Goal: Task Accomplishment & Management: Use online tool/utility

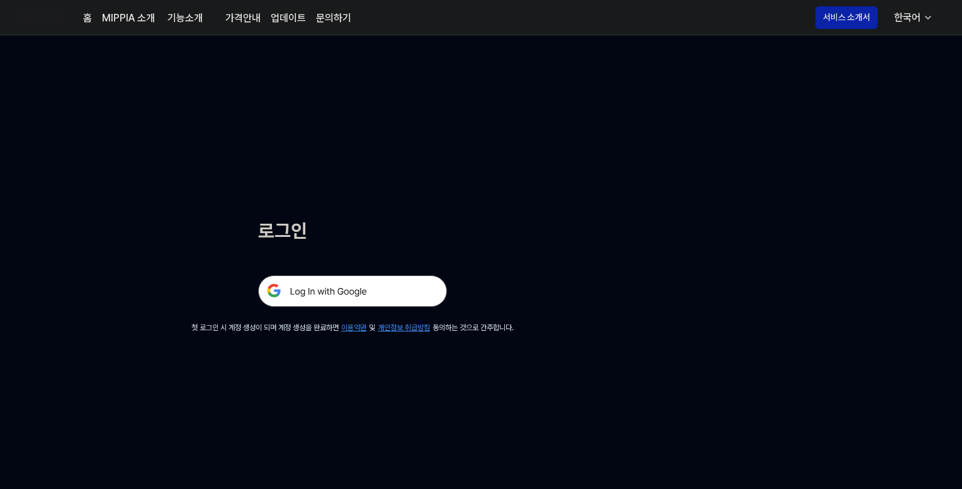
click at [355, 290] on img at bounding box center [352, 290] width 189 height 31
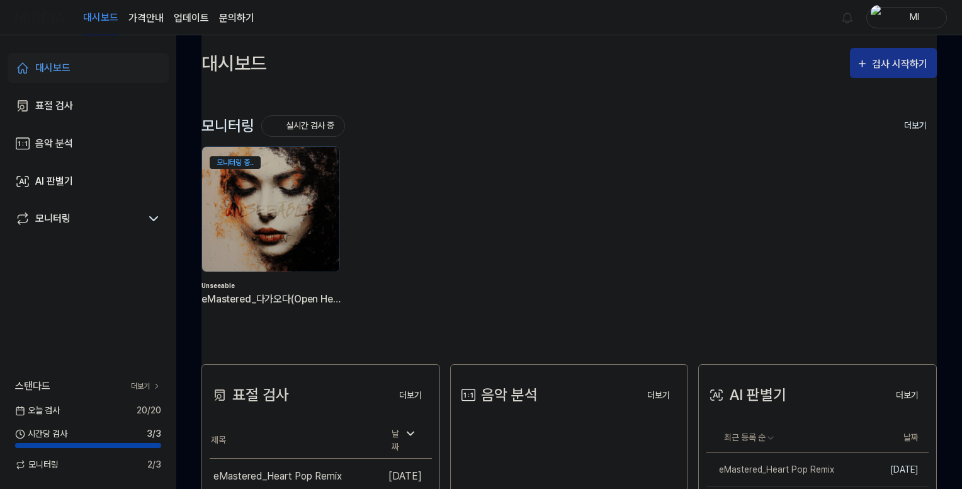
click at [912, 67] on div "검사 시작하기" at bounding box center [901, 64] width 59 height 16
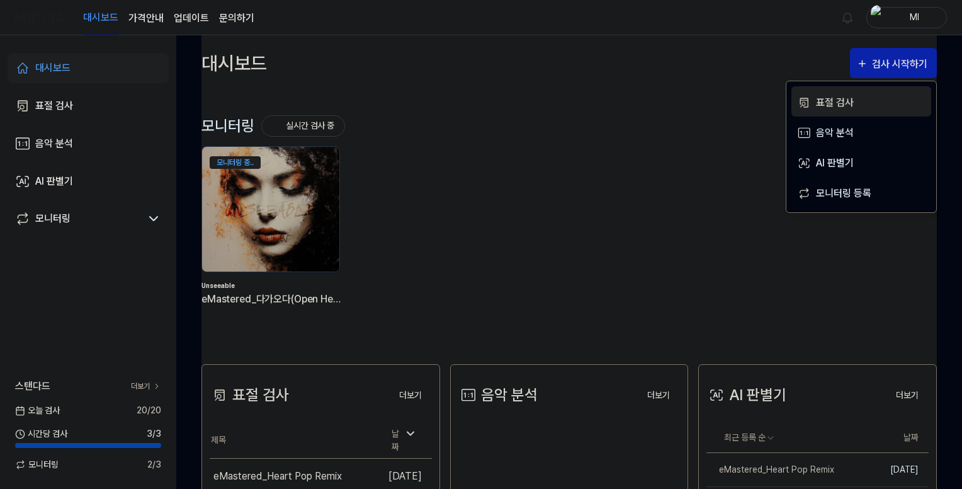
click at [833, 101] on div "표절 검사" at bounding box center [871, 102] width 110 height 16
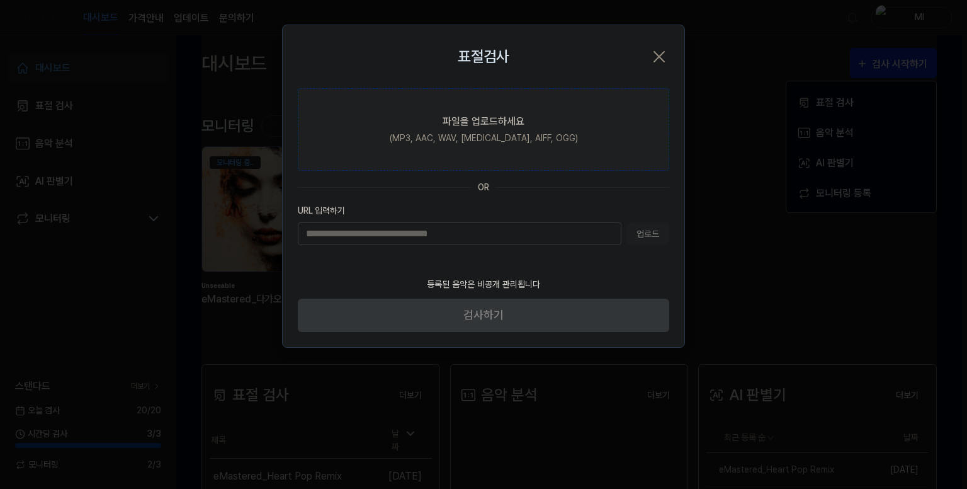
click at [474, 137] on div "(MP3, AAC, WAV, FLAC, AIFF, OGG)" at bounding box center [484, 138] width 188 height 13
click at [0, 0] on input "파일을 업로드하세요 (MP3, AAC, WAV, FLAC, AIFF, OGG)" at bounding box center [0, 0] width 0 height 0
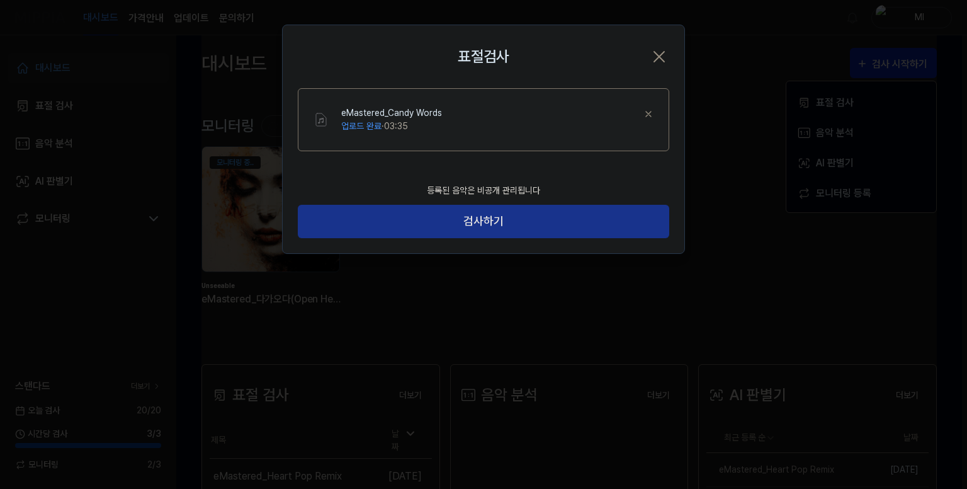
click at [539, 226] on button "검사하기" at bounding box center [484, 221] width 372 height 33
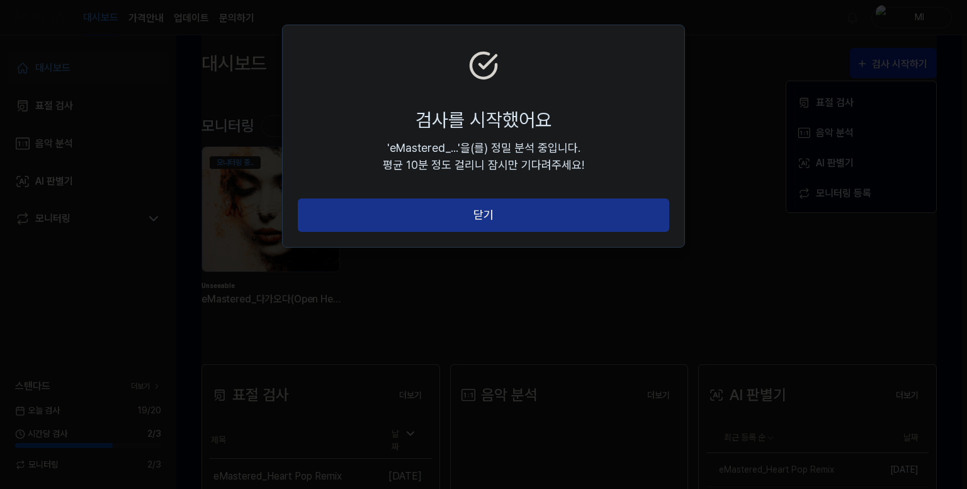
click at [493, 213] on button "닫기" at bounding box center [484, 214] width 372 height 33
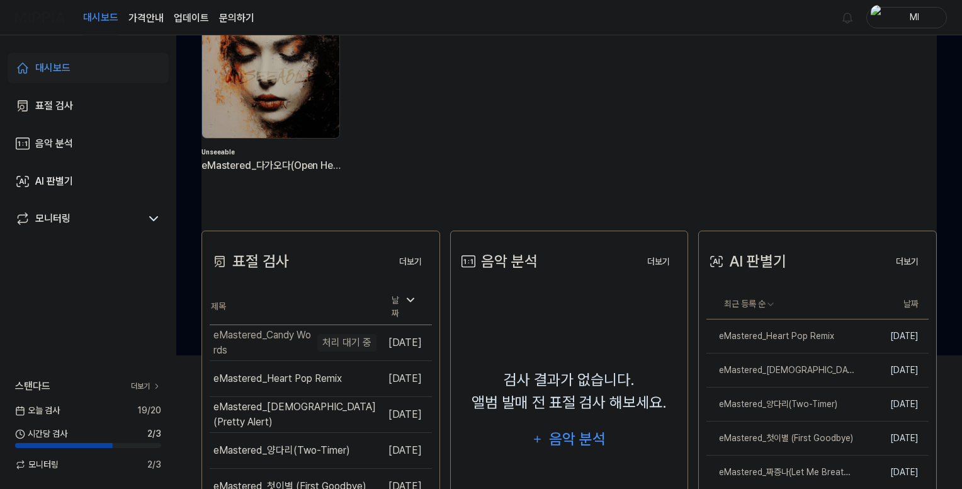
scroll to position [63, 0]
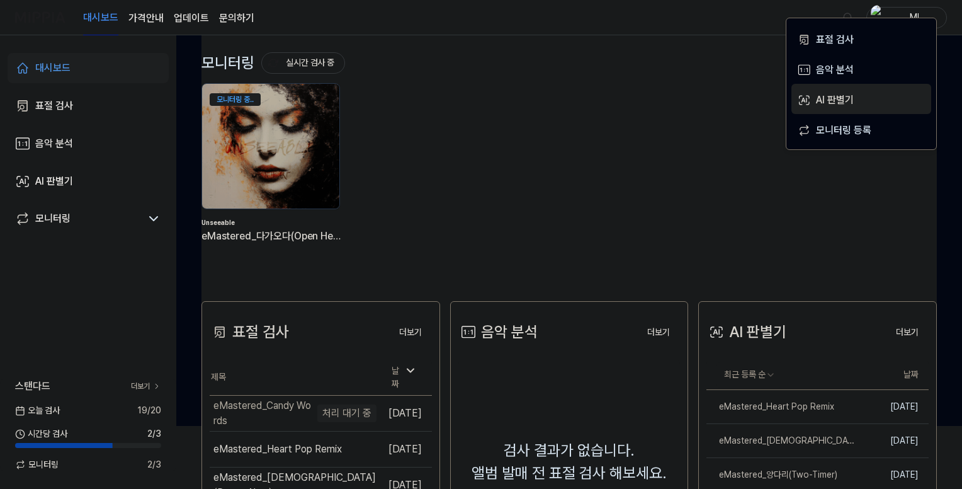
click at [842, 92] on div "AI 판별기" at bounding box center [871, 100] width 110 height 16
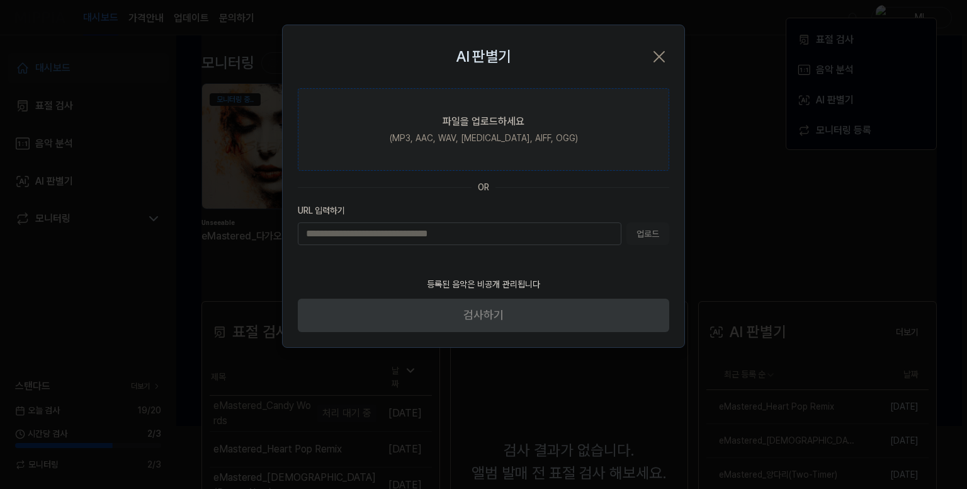
click at [484, 125] on div "파일을 업로드하세요" at bounding box center [484, 121] width 82 height 15
click at [0, 0] on input "파일을 업로드하세요 (MP3, AAC, WAV, FLAC, AIFF, OGG)" at bounding box center [0, 0] width 0 height 0
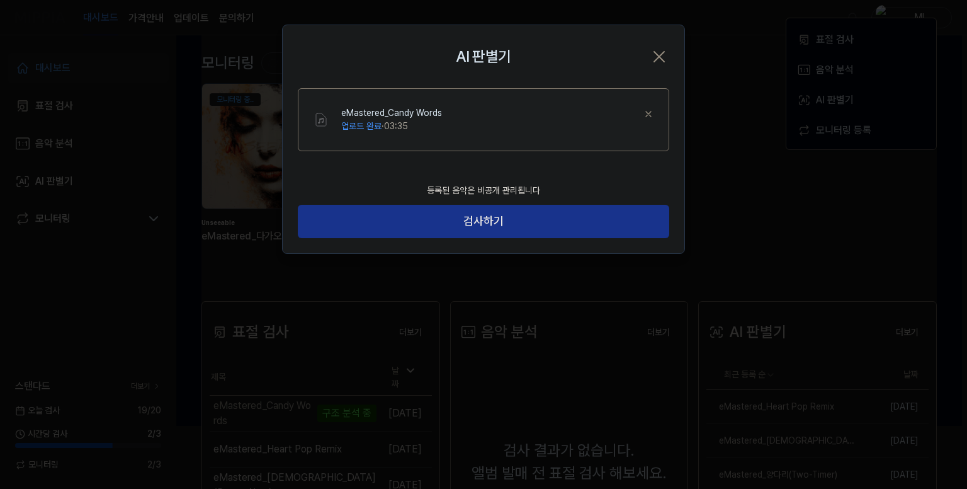
click at [511, 222] on button "검사하기" at bounding box center [484, 221] width 372 height 33
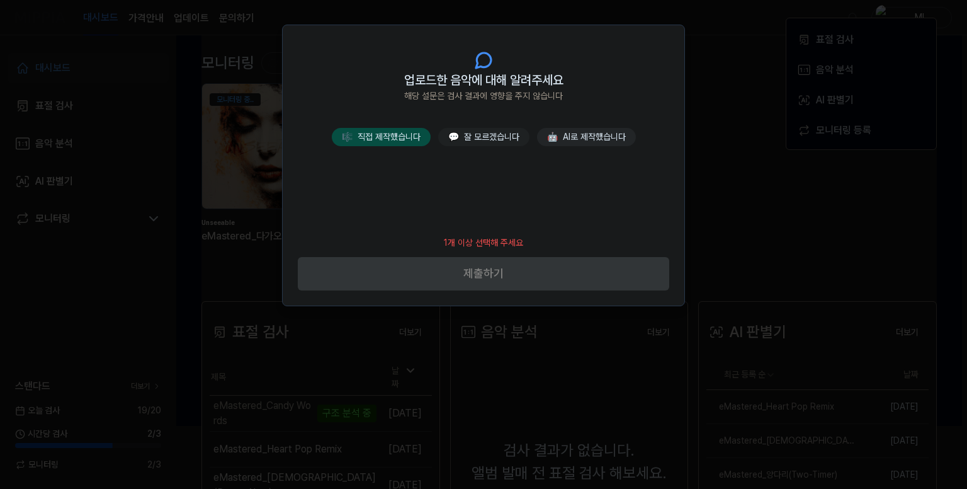
click at [392, 139] on button "🎼 직접 제작했습니다" at bounding box center [381, 137] width 99 height 18
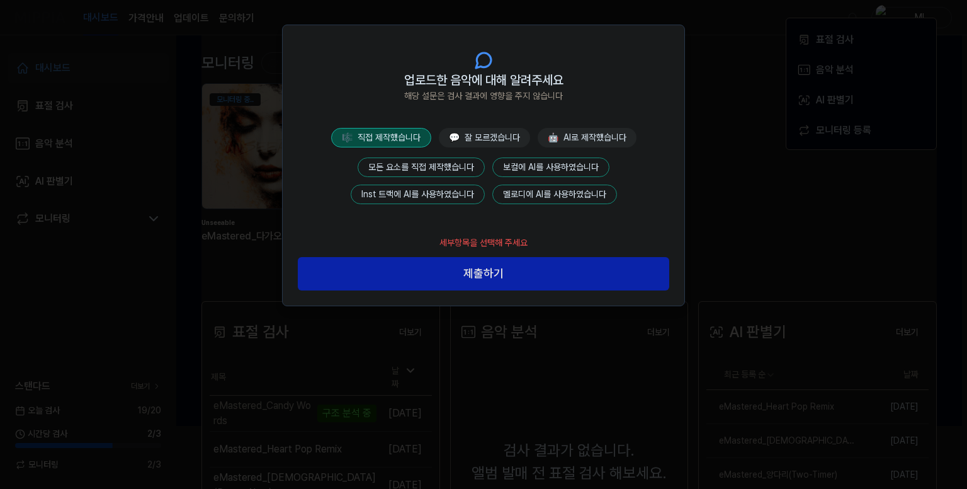
click at [433, 164] on button "모든 요소를 직접 제작했습니다" at bounding box center [421, 167] width 127 height 20
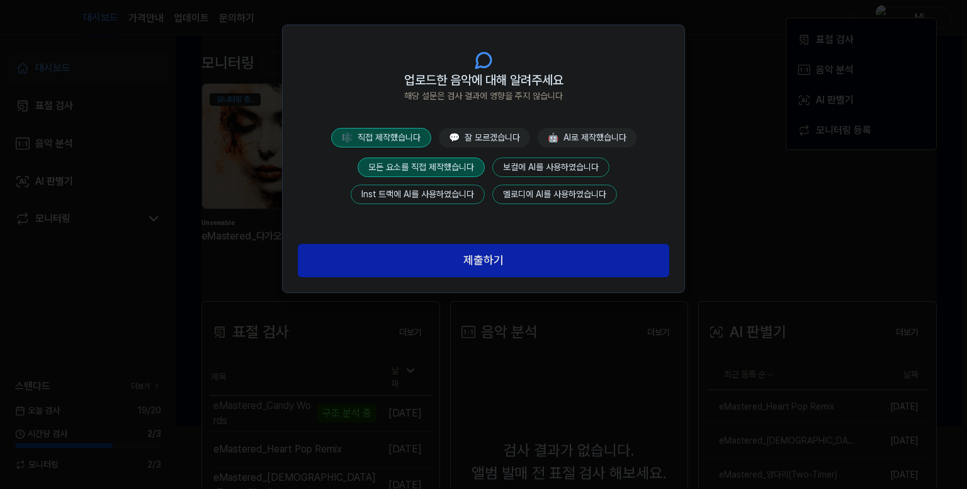
drag, startPoint x: 502, startPoint y: 265, endPoint x: 512, endPoint y: 265, distance: 10.1
click at [503, 265] on button "제출하기" at bounding box center [484, 260] width 372 height 33
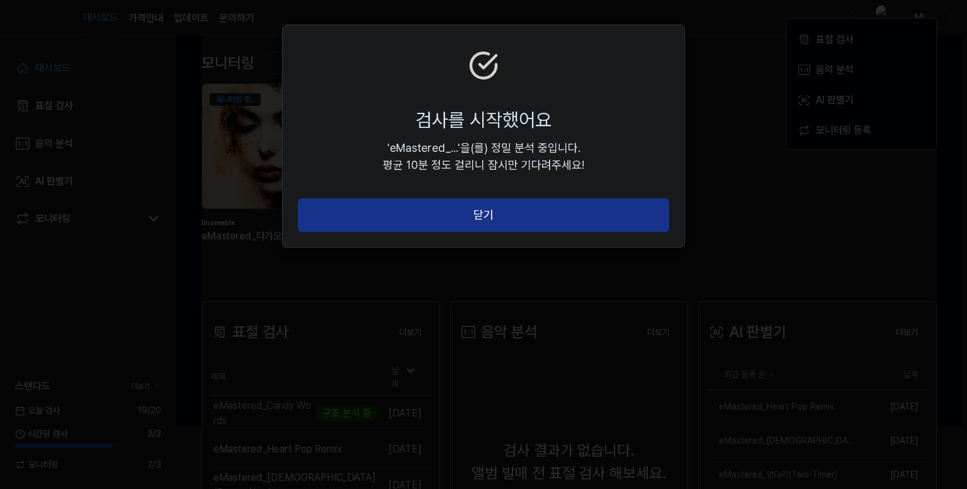
click at [568, 210] on button "닫기" at bounding box center [484, 214] width 372 height 33
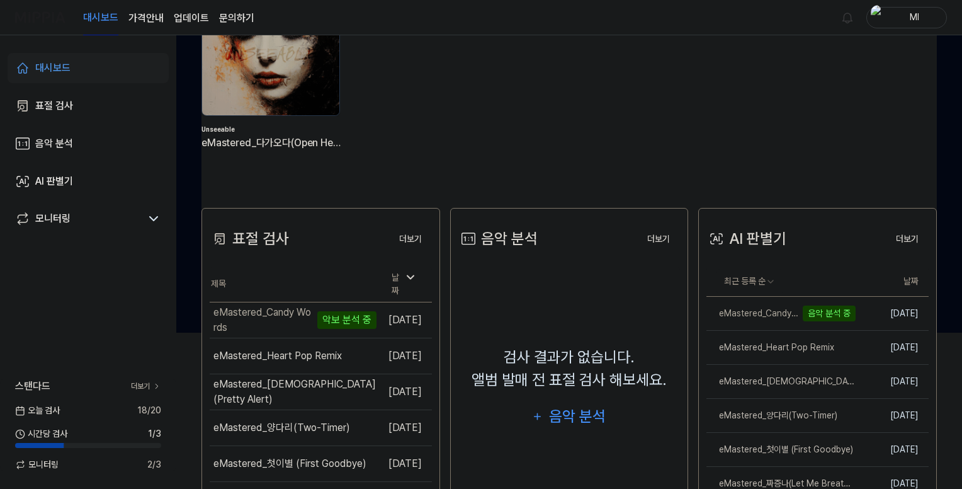
scroll to position [145, 0]
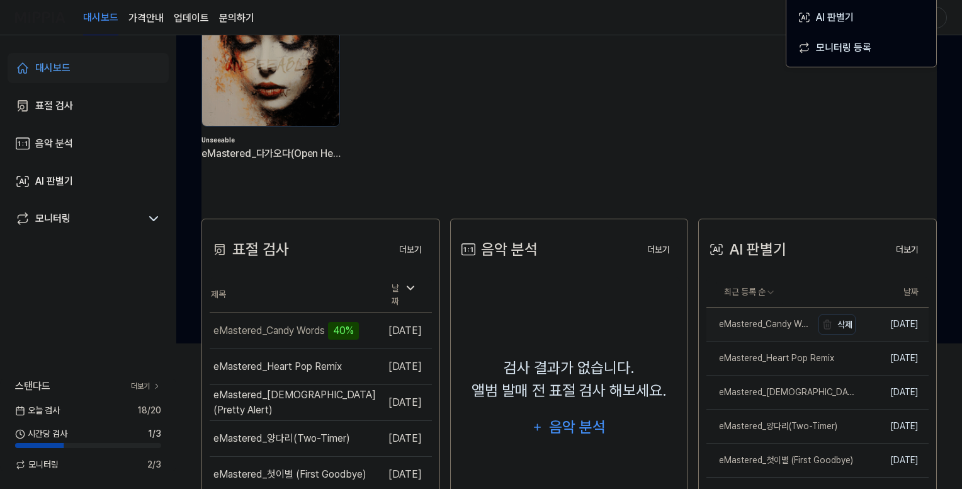
click at [771, 321] on div "eMastered_Candy Words" at bounding box center [760, 323] width 106 height 13
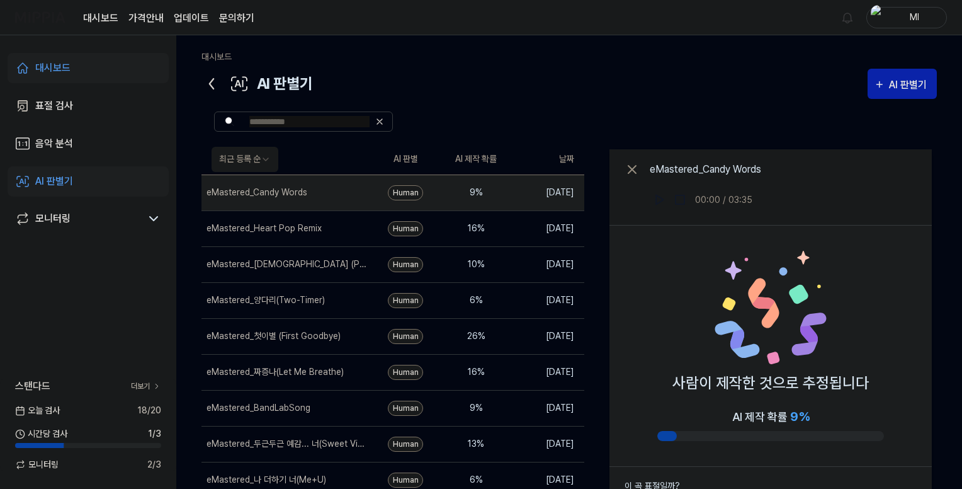
click at [207, 82] on icon at bounding box center [212, 84] width 20 height 20
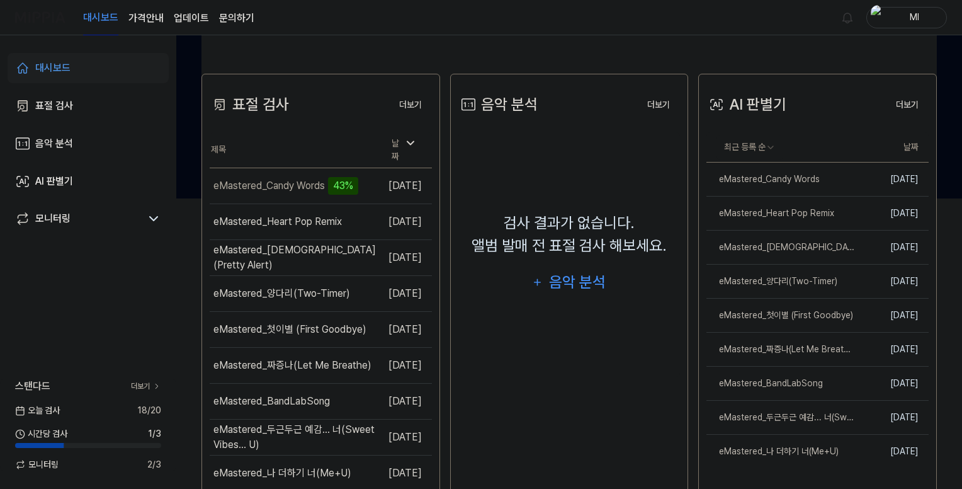
scroll to position [334, 0]
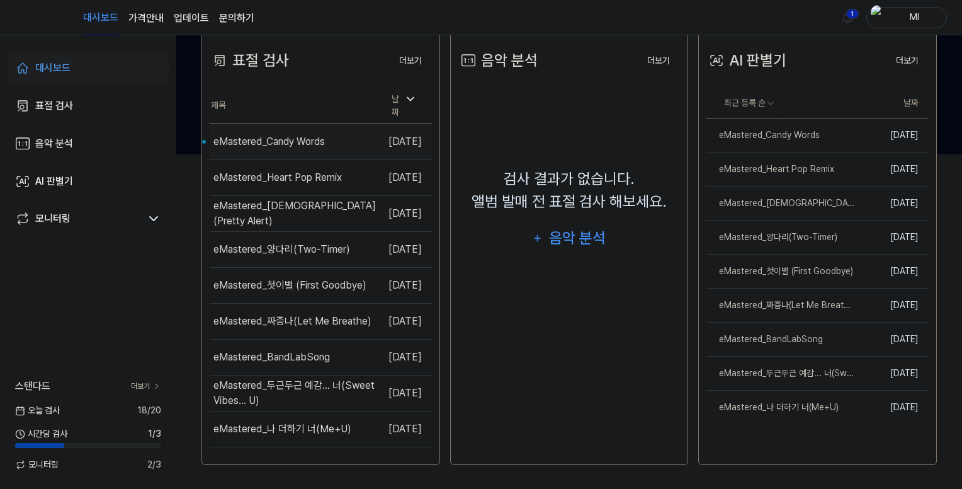
click at [330, 135] on div "eMastered_Candy Words" at bounding box center [293, 141] width 167 height 35
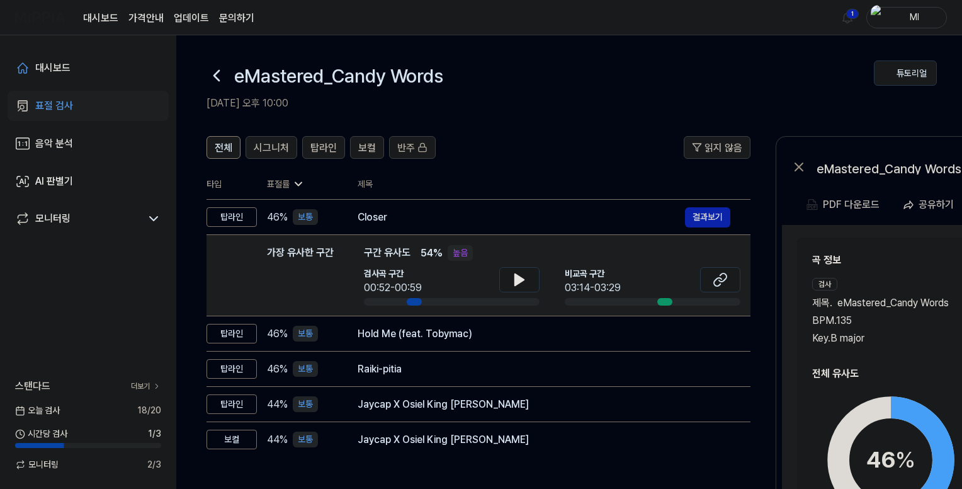
click at [215, 71] on icon at bounding box center [217, 75] width 20 height 20
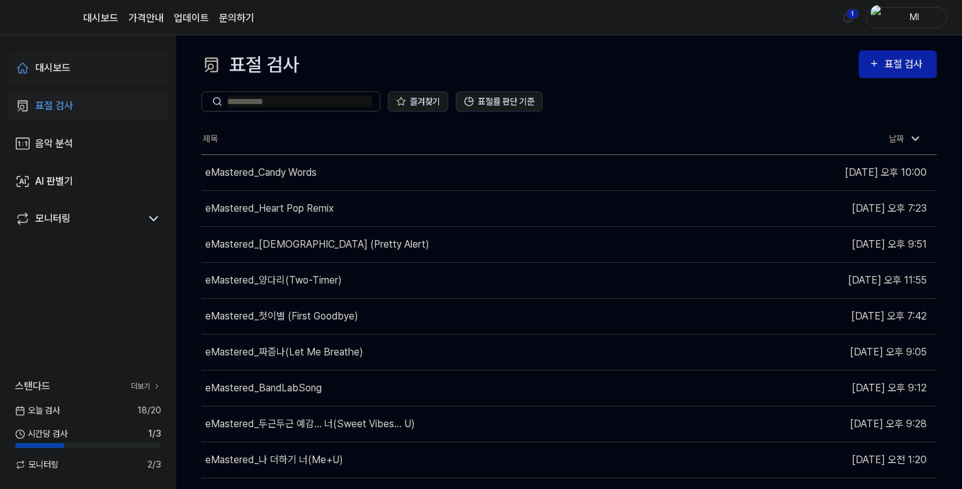
drag, startPoint x: 53, startPoint y: 70, endPoint x: 72, endPoint y: 70, distance: 19.5
click at [54, 70] on div "대시보드" at bounding box center [52, 67] width 35 height 15
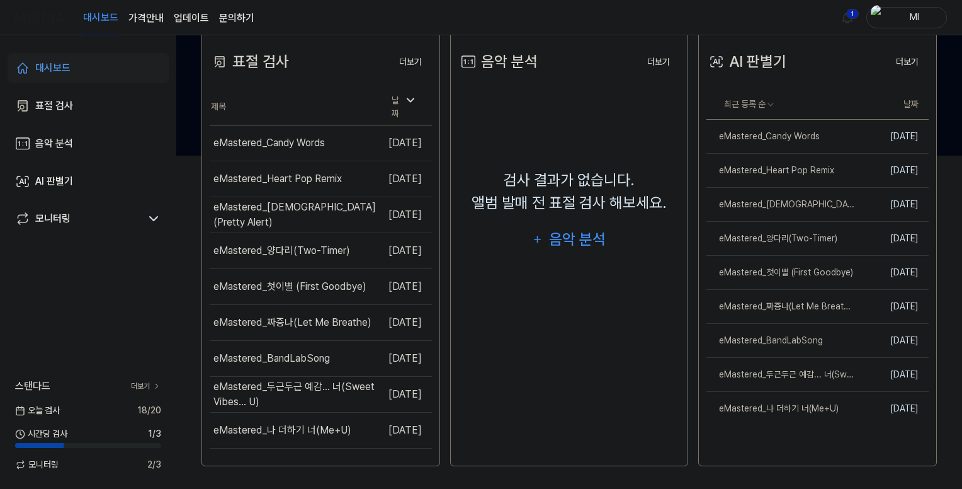
scroll to position [334, 0]
